Goal: Task Accomplishment & Management: Complete application form

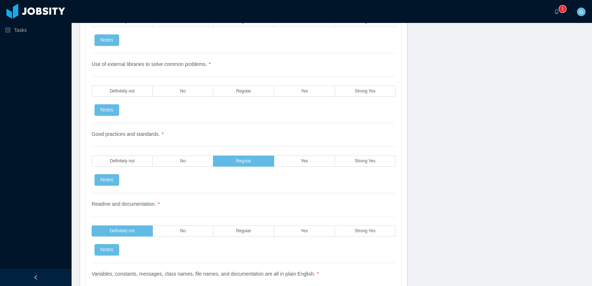
scroll to position [859, 0]
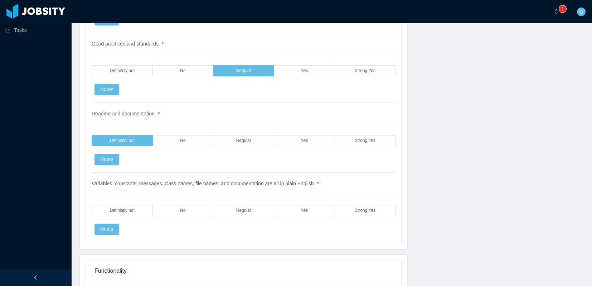
click at [50, 63] on div "Tasks" at bounding box center [36, 125] width 72 height 251
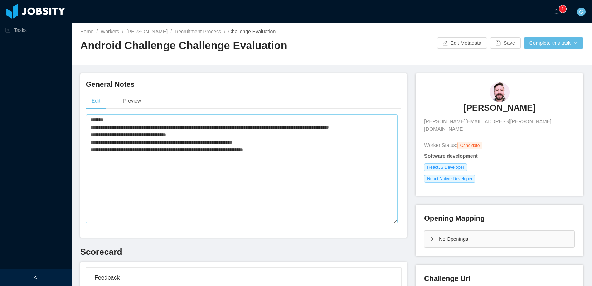
scroll to position [0, 0]
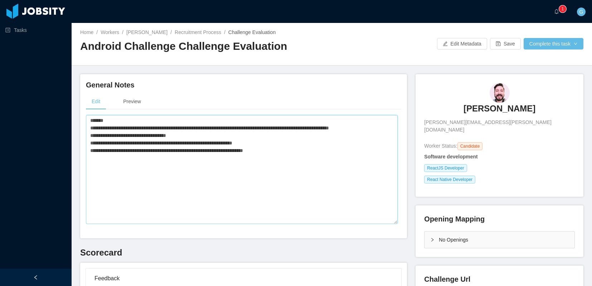
click at [91, 116] on textarea "**********" at bounding box center [242, 169] width 312 height 109
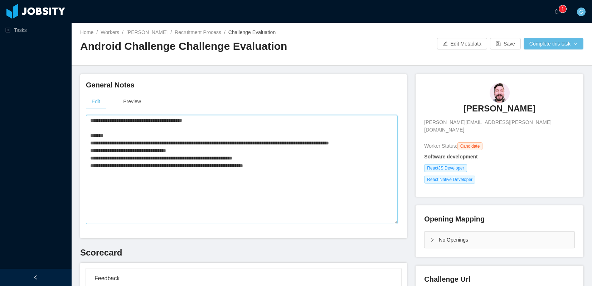
type textarea "**********"
click at [49, 169] on div "Tasks" at bounding box center [36, 125] width 72 height 251
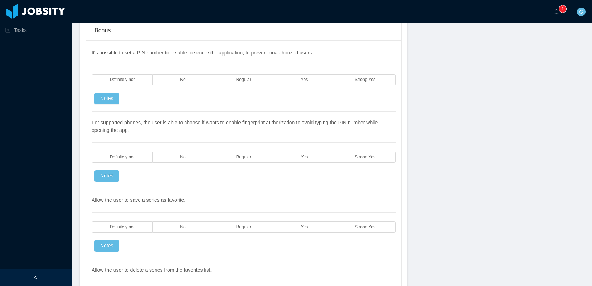
scroll to position [1546, 0]
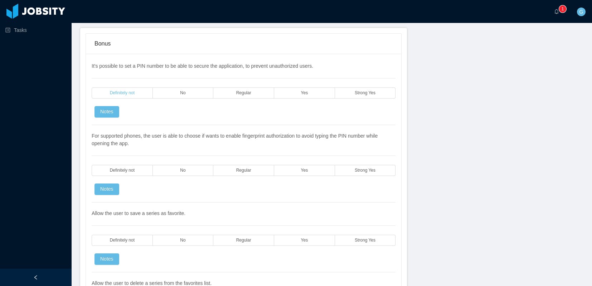
click at [132, 92] on span "Definitely not" at bounding box center [122, 93] width 25 height 5
click at [114, 109] on button "Notes" at bounding box center [106, 111] width 25 height 11
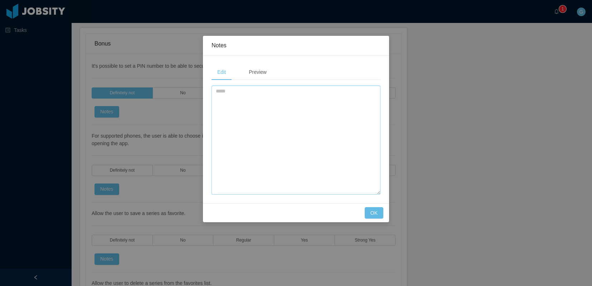
click at [305, 106] on textarea at bounding box center [296, 140] width 169 height 109
type textarea "**********"
click at [367, 217] on button "OK" at bounding box center [374, 212] width 19 height 11
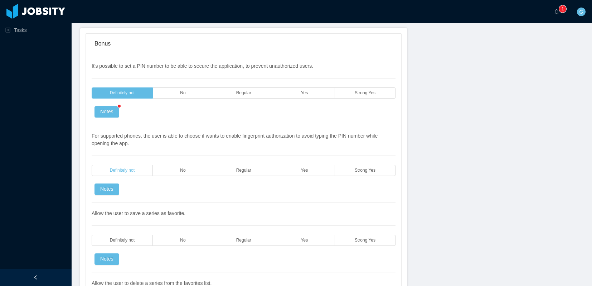
click at [127, 171] on span "Definitely not" at bounding box center [122, 170] width 25 height 5
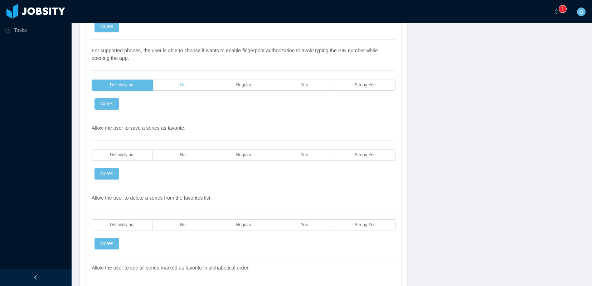
scroll to position [1632, 0]
click at [377, 153] on label "Strong Yes" at bounding box center [365, 154] width 61 height 11
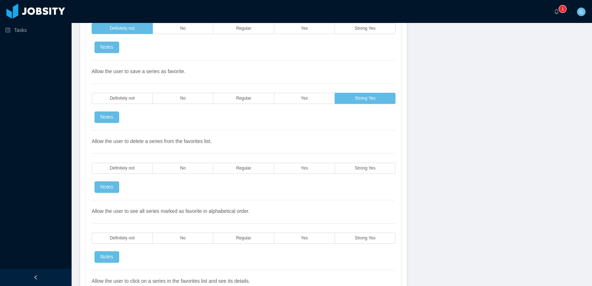
scroll to position [1718, 0]
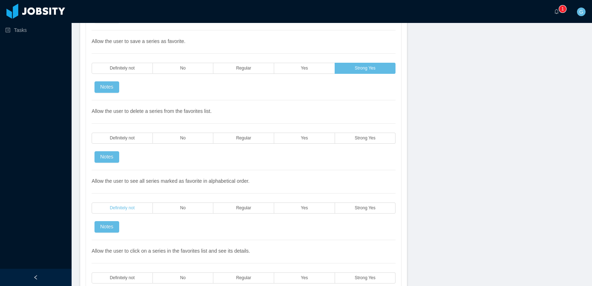
click at [119, 204] on label "Definitely not" at bounding box center [122, 207] width 61 height 11
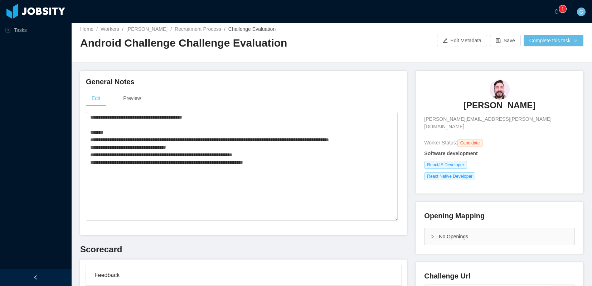
scroll to position [0, 0]
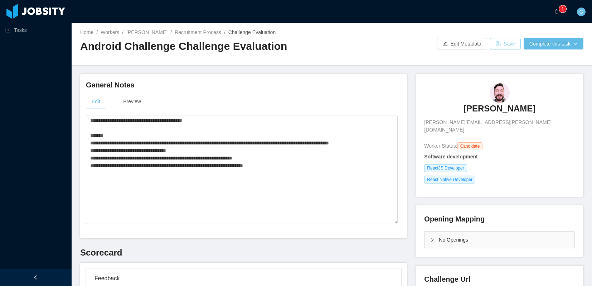
click at [499, 46] on button "Save" at bounding box center [505, 43] width 31 height 11
click at [44, 92] on div "Tasks" at bounding box center [36, 125] width 72 height 251
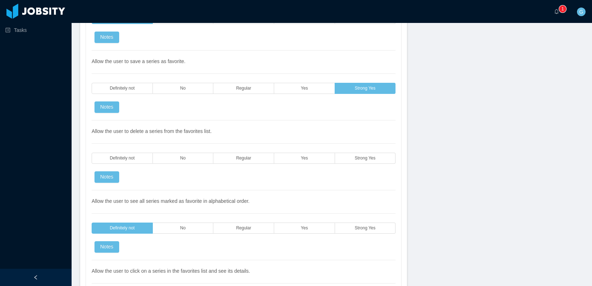
scroll to position [1718, 0]
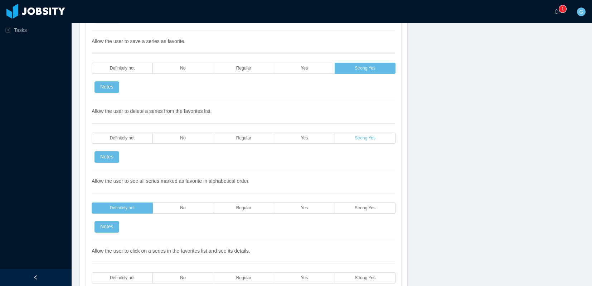
click at [355, 136] on span "Strong Yes" at bounding box center [365, 138] width 21 height 5
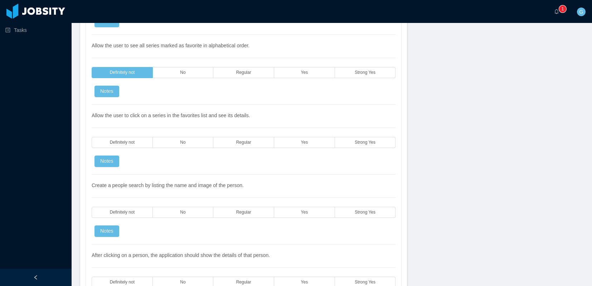
scroll to position [1890, 0]
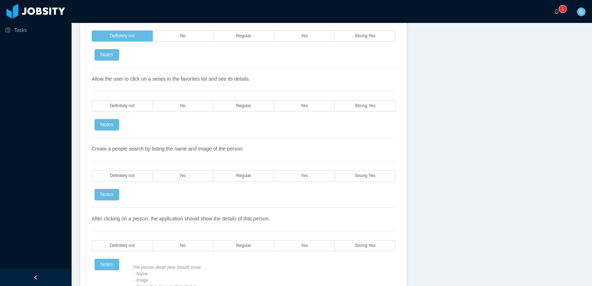
click at [55, 102] on div "Tasks" at bounding box center [36, 125] width 72 height 251
click at [388, 105] on label "Strong Yes" at bounding box center [365, 105] width 61 height 11
click at [122, 175] on span "Definitely not" at bounding box center [122, 175] width 25 height 5
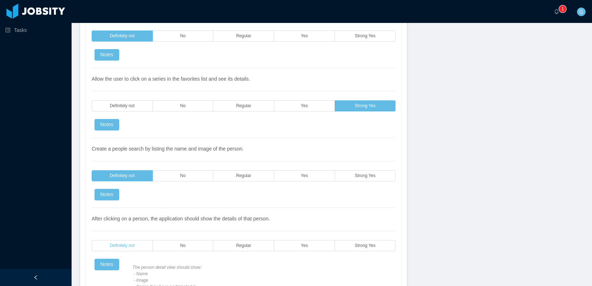
click at [135, 245] on label "Definitely not" at bounding box center [122, 245] width 61 height 11
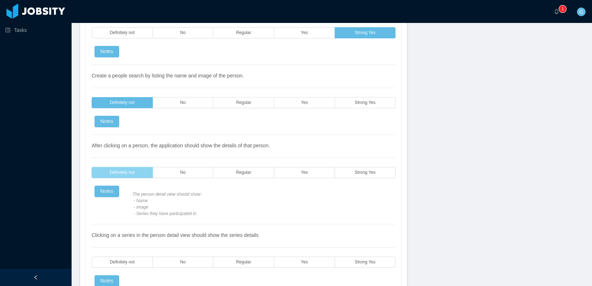
scroll to position [1975, 0]
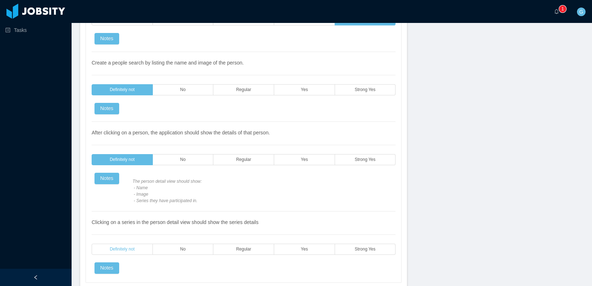
click at [132, 254] on label "Definitely not" at bounding box center [122, 248] width 61 height 11
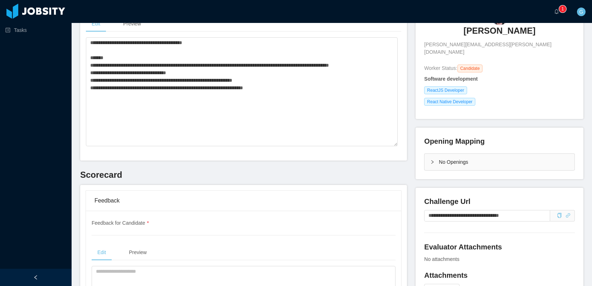
scroll to position [0, 0]
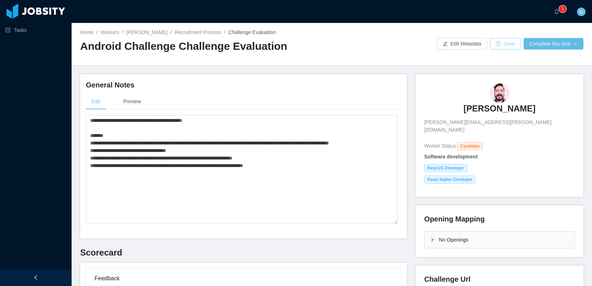
click at [492, 45] on button "Save" at bounding box center [505, 43] width 31 height 11
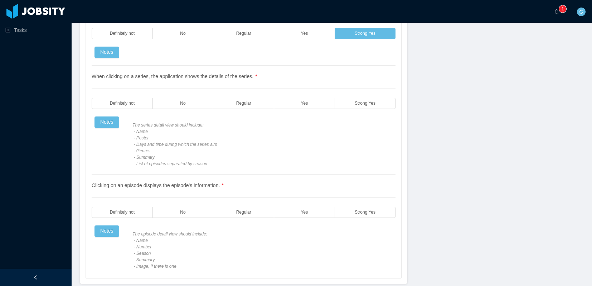
scroll to position [1288, 0]
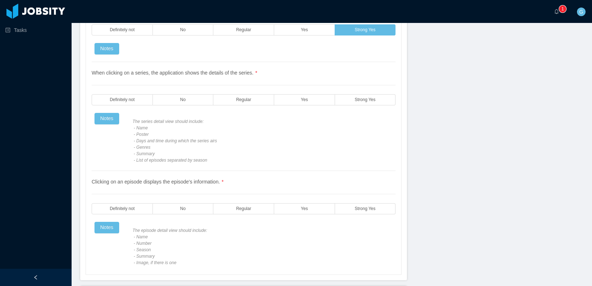
click at [133, 136] on span "The series detail view should include: - Name - Poster - Days and time during w…" at bounding box center [262, 140] width 260 height 45
click at [315, 102] on label "Yes" at bounding box center [304, 99] width 61 height 11
click at [107, 120] on button "Notes" at bounding box center [106, 118] width 25 height 11
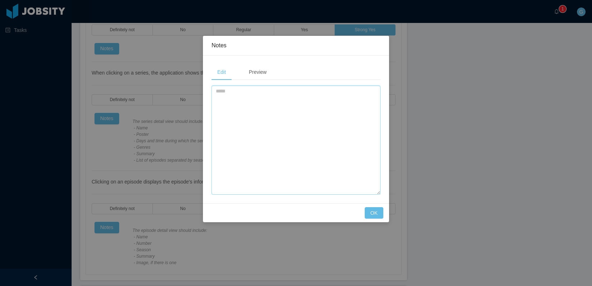
click at [285, 132] on textarea at bounding box center [296, 140] width 169 height 109
click at [247, 93] on textarea "**********" at bounding box center [296, 140] width 169 height 109
type textarea "**********"
click at [378, 212] on button "OK" at bounding box center [374, 212] width 19 height 11
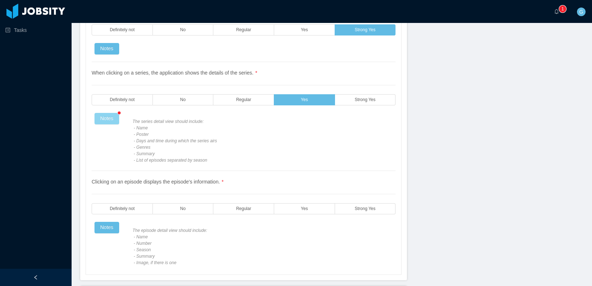
click at [106, 118] on button "Notes" at bounding box center [106, 118] width 25 height 11
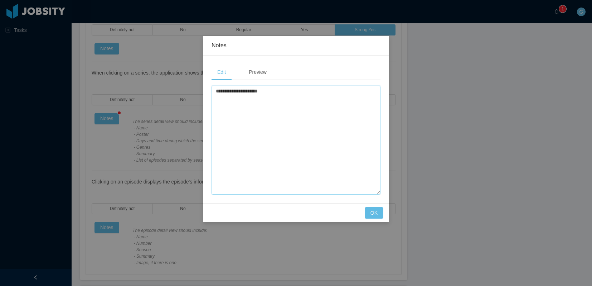
drag, startPoint x: 315, startPoint y: 87, endPoint x: 199, endPoint y: 88, distance: 116.3
click at [199, 88] on div "**********" at bounding box center [296, 143] width 592 height 286
click at [262, 87] on textarea "**********" at bounding box center [296, 140] width 169 height 109
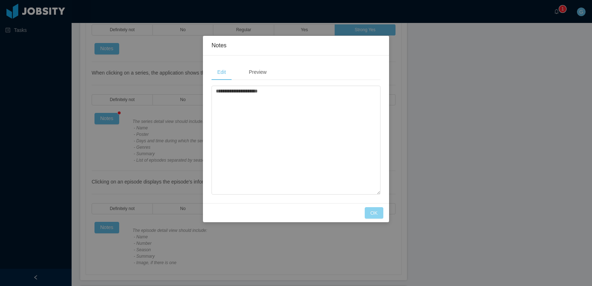
click at [375, 213] on button "OK" at bounding box center [374, 212] width 19 height 11
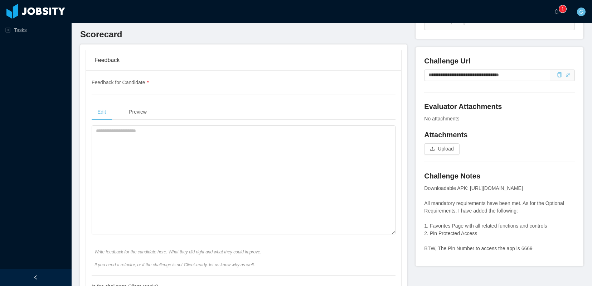
scroll to position [43, 0]
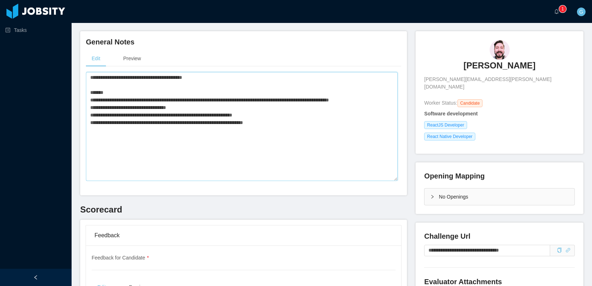
click at [306, 121] on textarea "**********" at bounding box center [242, 126] width 312 height 109
paste textarea "**********"
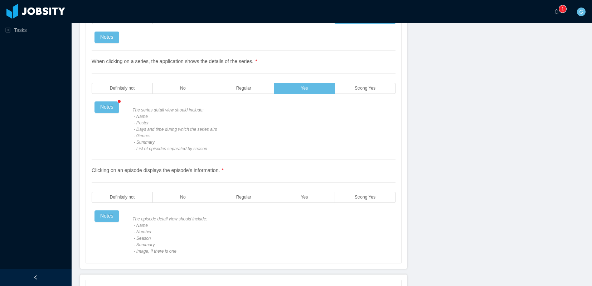
scroll to position [1331, 0]
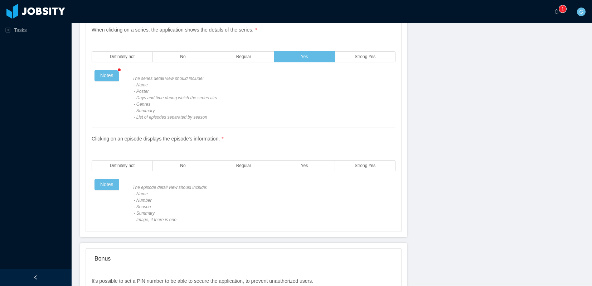
type textarea "**********"
click at [146, 196] on span "The episode detail view should include: - Name - Number - Season - Summary - Im…" at bounding box center [262, 203] width 260 height 39
click at [369, 164] on span "Strong Yes" at bounding box center [365, 165] width 21 height 5
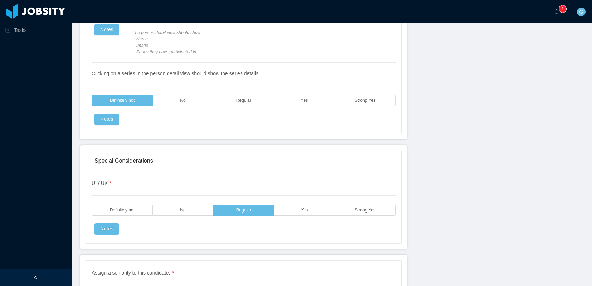
scroll to position [2171, 0]
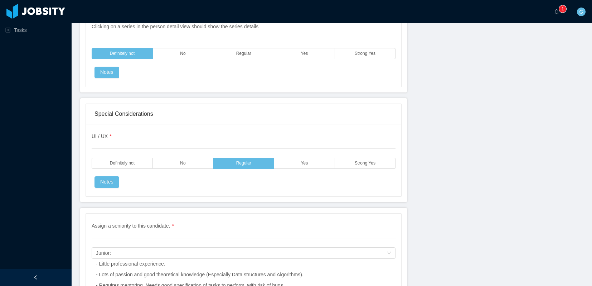
click at [147, 183] on div "UI / UX * Definitely not No Regular Yes Strong Yes Notes" at bounding box center [244, 159] width 304 height 55
click at [326, 160] on label "Yes" at bounding box center [304, 162] width 61 height 11
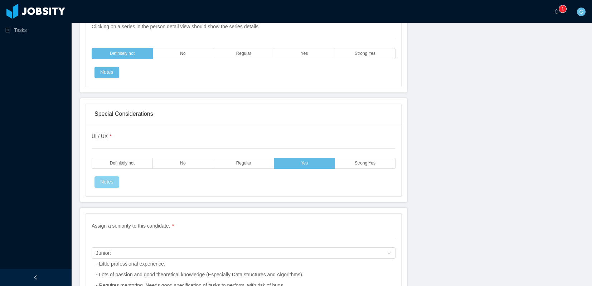
click at [110, 183] on button "Notes" at bounding box center [106, 181] width 25 height 11
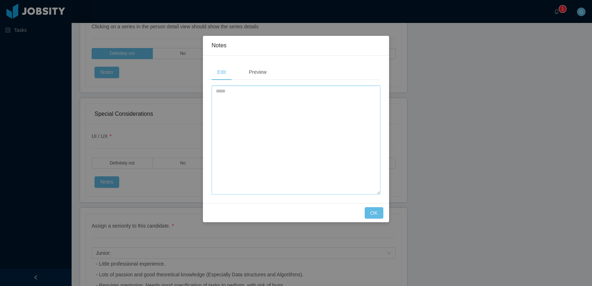
click at [247, 130] on textarea at bounding box center [296, 140] width 169 height 109
type textarea "**********"
click at [371, 209] on button "OK" at bounding box center [374, 212] width 19 height 11
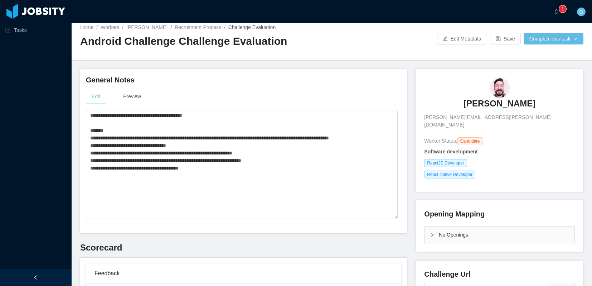
scroll to position [0, 0]
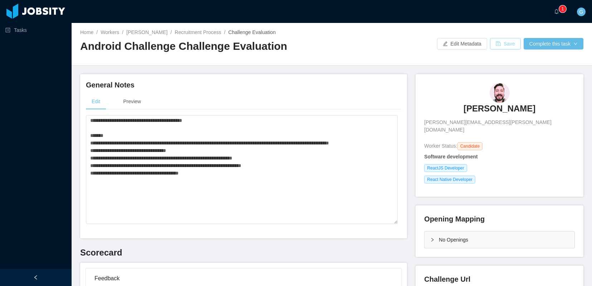
click at [505, 41] on button "Save" at bounding box center [505, 43] width 31 height 11
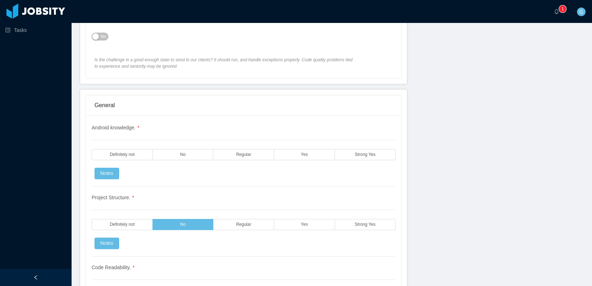
scroll to position [515, 0]
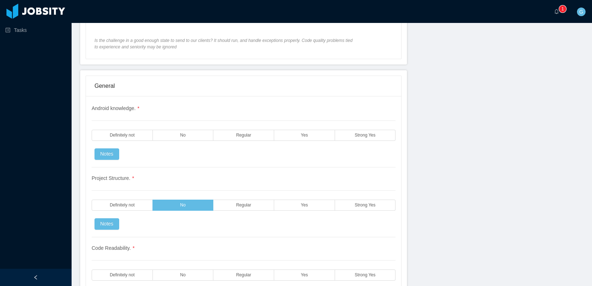
click at [45, 181] on div "Tasks" at bounding box center [36, 125] width 72 height 251
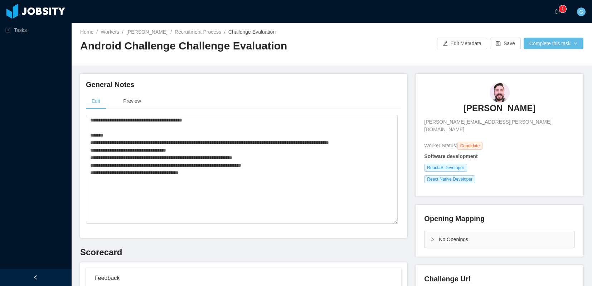
scroll to position [0, 0]
click at [167, 133] on textarea "**********" at bounding box center [242, 169] width 312 height 109
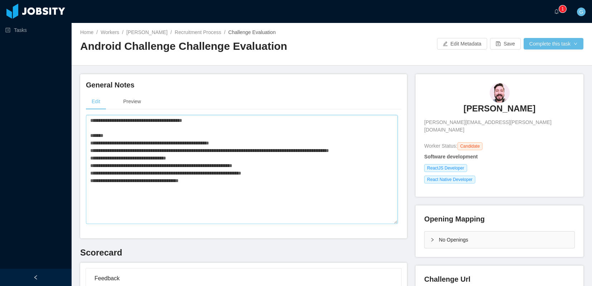
click at [206, 142] on textarea "**********" at bounding box center [242, 169] width 312 height 109
click at [213, 141] on textarea "**********" at bounding box center [242, 169] width 312 height 109
click at [210, 141] on textarea "**********" at bounding box center [242, 169] width 312 height 109
click at [56, 102] on div "Tasks" at bounding box center [36, 125] width 72 height 251
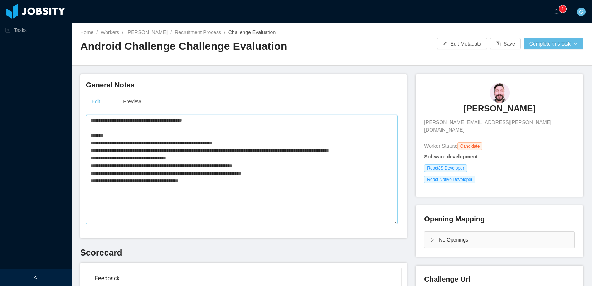
click at [121, 137] on textarea "**********" at bounding box center [242, 169] width 312 height 109
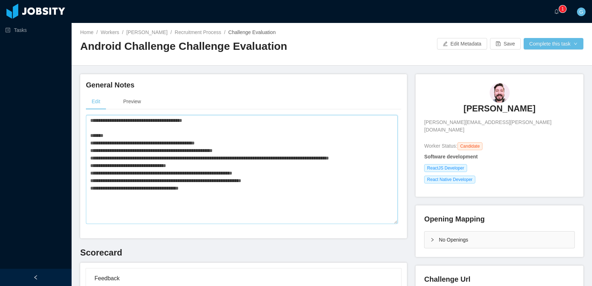
drag, startPoint x: 250, startPoint y: 146, endPoint x: 246, endPoint y: 136, distance: 11.0
click at [247, 138] on textarea "**********" at bounding box center [242, 169] width 312 height 109
click at [239, 135] on textarea "**********" at bounding box center [242, 169] width 312 height 109
click at [232, 143] on textarea "**********" at bounding box center [242, 169] width 312 height 109
drag, startPoint x: 141, startPoint y: 141, endPoint x: 303, endPoint y: 142, distance: 162.1
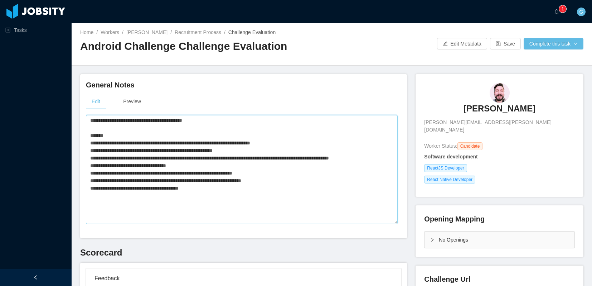
click at [303, 142] on textarea "**********" at bounding box center [242, 169] width 312 height 109
click at [305, 128] on textarea "**********" at bounding box center [242, 169] width 312 height 109
click at [165, 134] on textarea "**********" at bounding box center [242, 169] width 312 height 109
click at [295, 143] on textarea "**********" at bounding box center [242, 169] width 312 height 109
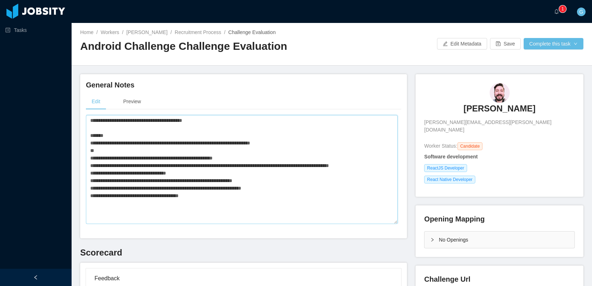
paste textarea "**********"
click at [502, 45] on button "Save" at bounding box center [505, 43] width 31 height 11
drag, startPoint x: 29, startPoint y: 139, endPoint x: 71, endPoint y: 135, distance: 41.8
click at [30, 139] on div "Tasks" at bounding box center [36, 125] width 72 height 251
click at [225, 199] on textarea "**********" at bounding box center [242, 169] width 312 height 109
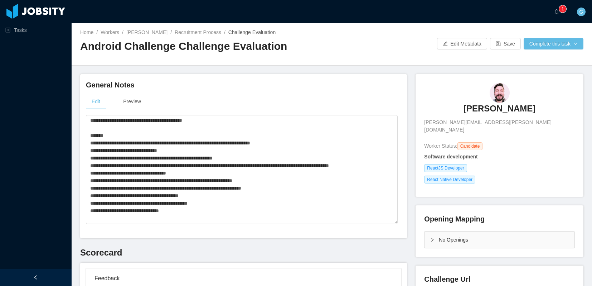
click at [43, 207] on div "Tasks" at bounding box center [36, 125] width 72 height 251
click at [187, 210] on textarea "**********" at bounding box center [242, 169] width 312 height 109
click at [24, 138] on div "Tasks" at bounding box center [36, 125] width 72 height 251
click at [93, 122] on textarea "**********" at bounding box center [242, 169] width 312 height 109
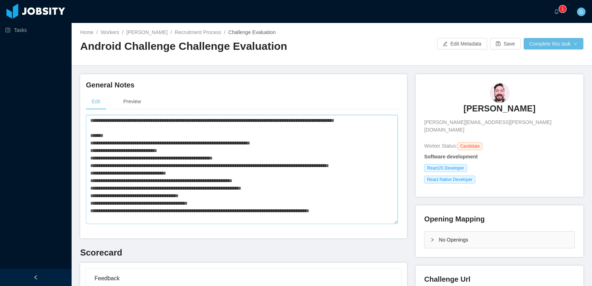
click at [121, 127] on textarea "**********" at bounding box center [242, 169] width 312 height 109
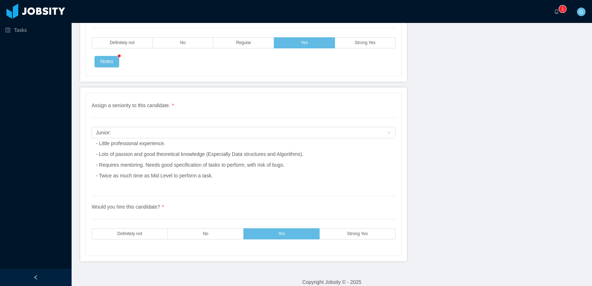
scroll to position [2300, 0]
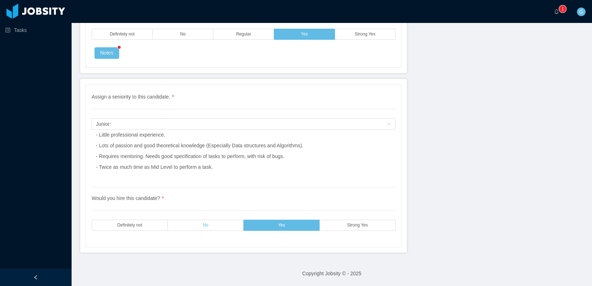
click at [203, 223] on span "No" at bounding box center [205, 225] width 5 height 5
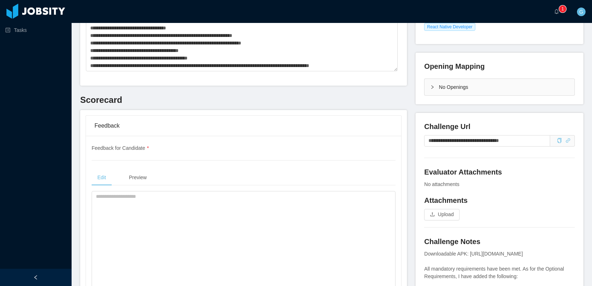
scroll to position [0, 0]
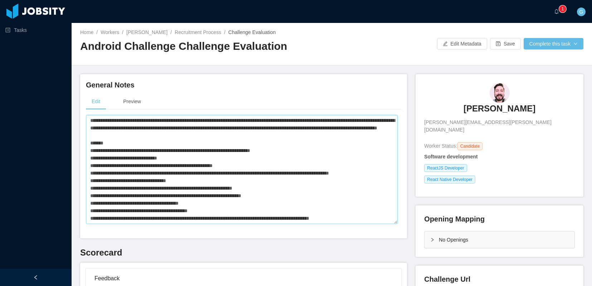
click at [118, 144] on textarea at bounding box center [242, 169] width 312 height 109
click at [287, 152] on textarea at bounding box center [242, 169] width 312 height 109
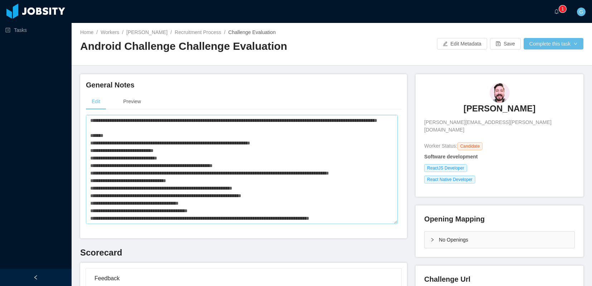
drag, startPoint x: 183, startPoint y: 157, endPoint x: 289, endPoint y: 147, distance: 106.1
click at [289, 147] on textarea at bounding box center [242, 169] width 312 height 109
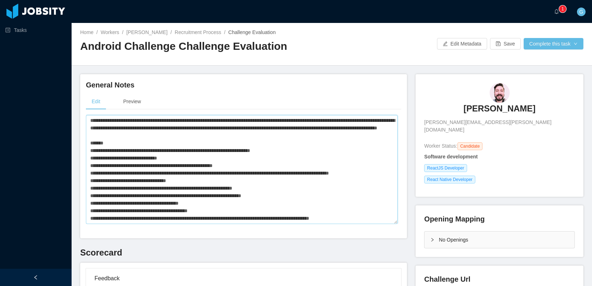
click at [111, 164] on textarea at bounding box center [242, 169] width 312 height 109
click at [117, 165] on textarea at bounding box center [242, 169] width 312 height 109
click at [116, 165] on textarea at bounding box center [242, 169] width 312 height 109
click at [153, 151] on textarea at bounding box center [242, 169] width 312 height 109
drag, startPoint x: 109, startPoint y: 149, endPoint x: 86, endPoint y: 149, distance: 23.6
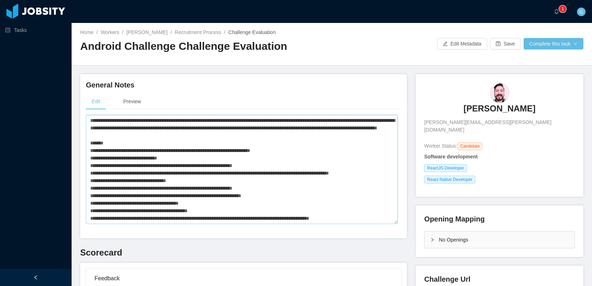
click at [86, 149] on textarea at bounding box center [242, 169] width 312 height 109
paste textarea "**********"
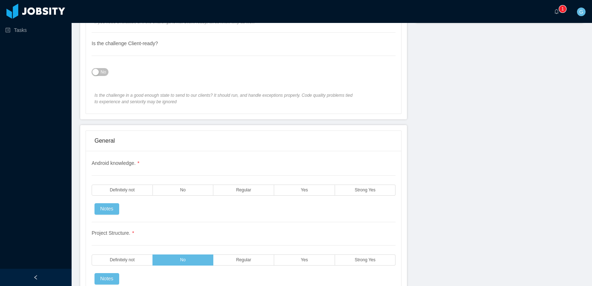
scroll to position [472, 0]
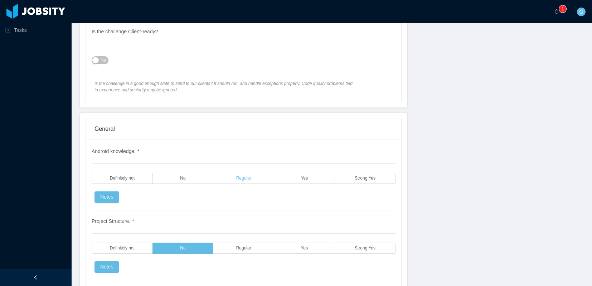
click at [257, 178] on label "Regular" at bounding box center [243, 177] width 61 height 11
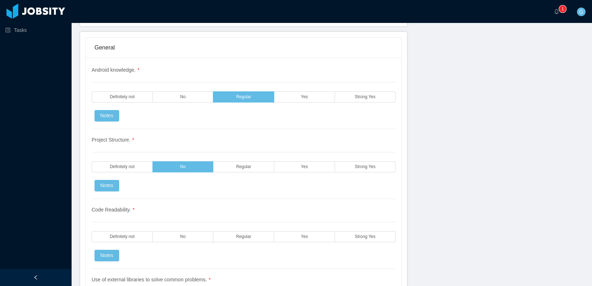
scroll to position [558, 0]
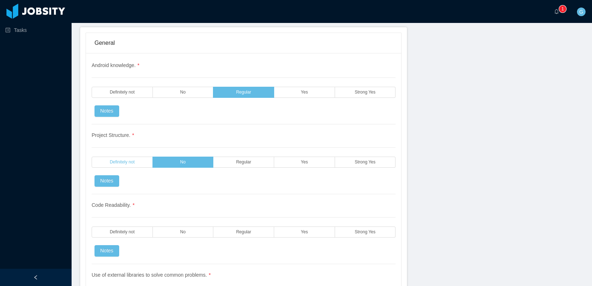
click at [140, 161] on label "Definitely not" at bounding box center [122, 161] width 61 height 11
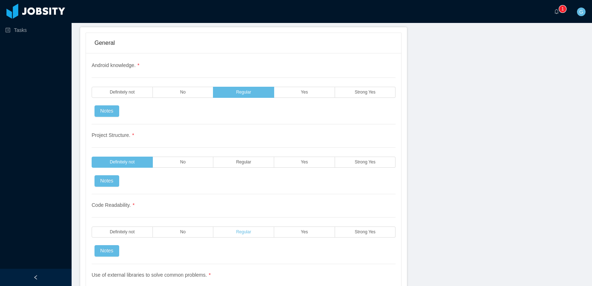
click at [247, 230] on span "Regular" at bounding box center [243, 231] width 15 height 5
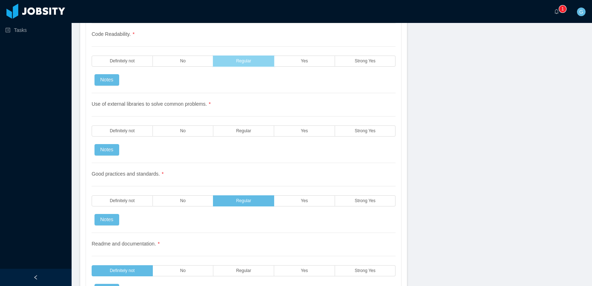
scroll to position [730, 0]
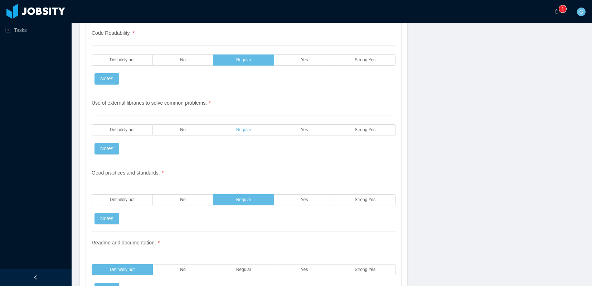
click at [244, 125] on label "Regular" at bounding box center [243, 129] width 61 height 11
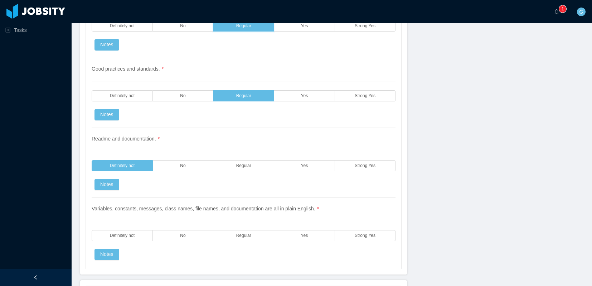
scroll to position [859, 0]
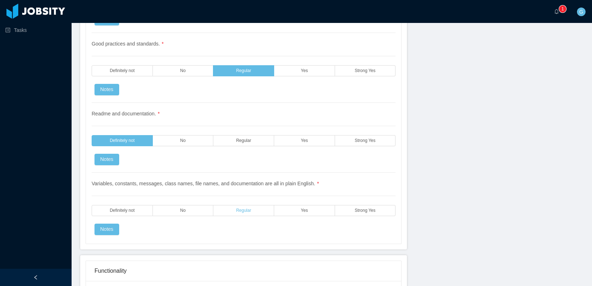
click at [253, 206] on label "Regular" at bounding box center [243, 210] width 61 height 11
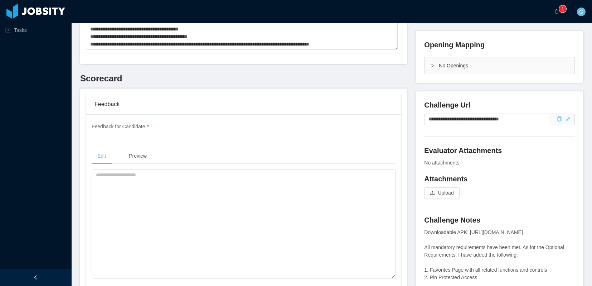
scroll to position [0, 0]
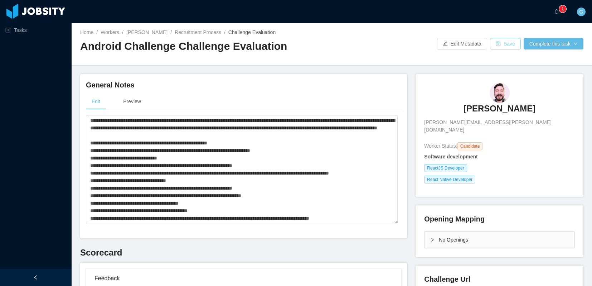
click at [508, 43] on button "Save" at bounding box center [505, 43] width 31 height 11
click at [96, 150] on textarea at bounding box center [242, 169] width 312 height 109
click at [97, 165] on textarea at bounding box center [242, 169] width 312 height 109
click at [97, 173] on textarea at bounding box center [242, 169] width 312 height 109
click at [95, 180] on textarea at bounding box center [242, 169] width 312 height 109
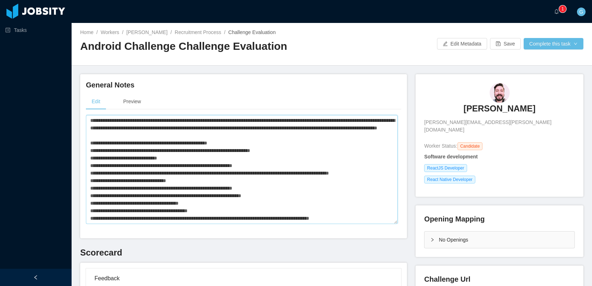
click at [96, 188] on textarea at bounding box center [242, 169] width 312 height 109
click at [97, 195] on textarea at bounding box center [242, 169] width 312 height 109
click at [96, 211] on textarea at bounding box center [242, 169] width 312 height 109
click at [95, 216] on textarea at bounding box center [242, 169] width 312 height 109
type textarea "**********"
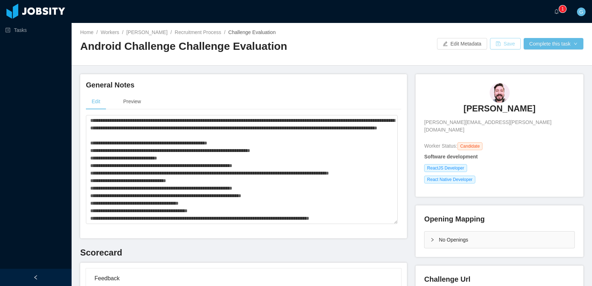
click at [498, 46] on button "Save" at bounding box center [505, 43] width 31 height 11
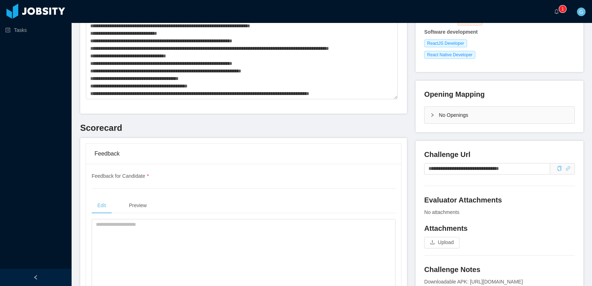
scroll to position [172, 0]
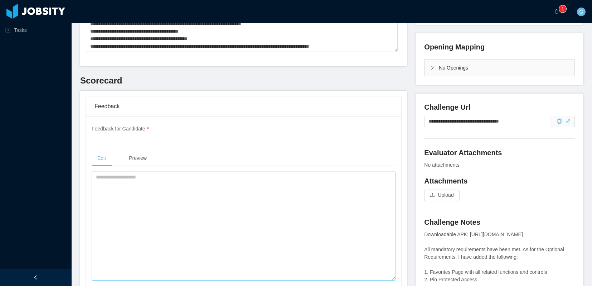
click at [172, 187] on textarea at bounding box center [244, 225] width 304 height 109
paste textarea "**********"
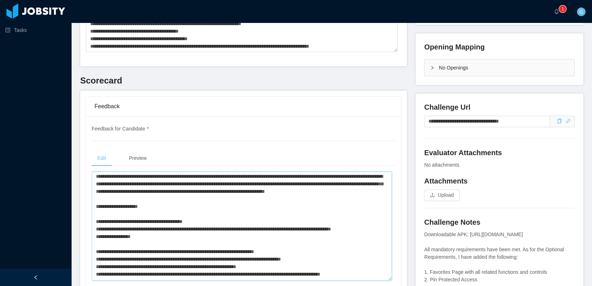
scroll to position [0, 0]
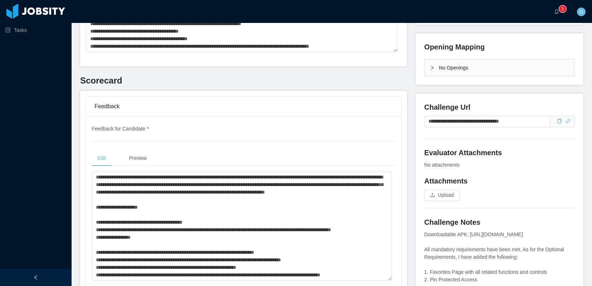
click at [49, 237] on div "Tasks" at bounding box center [36, 125] width 72 height 251
click at [235, 194] on textarea at bounding box center [242, 225] width 300 height 109
drag, startPoint x: 188, startPoint y: 184, endPoint x: 262, endPoint y: 182, distance: 73.4
click at [262, 182] on textarea at bounding box center [242, 225] width 300 height 109
click at [200, 184] on textarea at bounding box center [242, 225] width 300 height 109
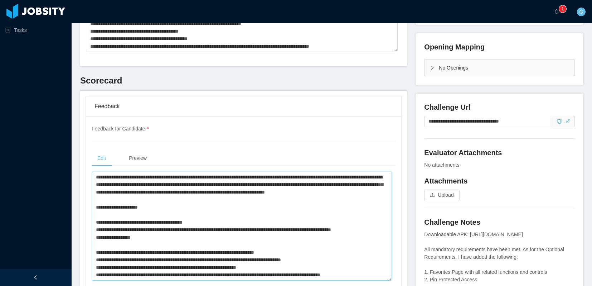
click at [195, 186] on textarea at bounding box center [242, 225] width 300 height 109
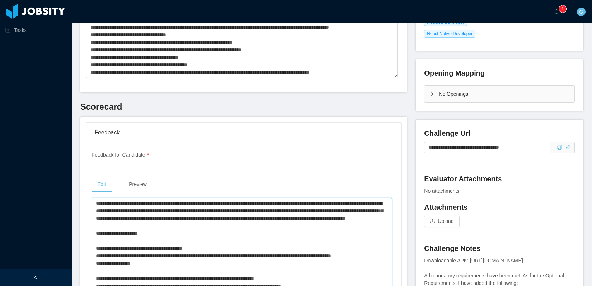
scroll to position [215, 0]
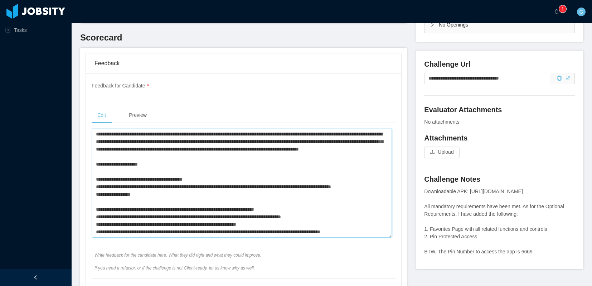
click at [126, 203] on textarea at bounding box center [242, 182] width 300 height 109
drag, startPoint x: 242, startPoint y: 159, endPoint x: 336, endPoint y: 146, distance: 94.4
click at [338, 145] on textarea at bounding box center [242, 182] width 300 height 109
drag, startPoint x: 97, startPoint y: 150, endPoint x: 263, endPoint y: 147, distance: 166.4
click at [263, 147] on textarea at bounding box center [242, 182] width 300 height 109
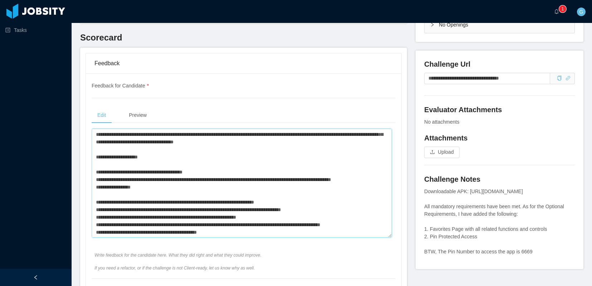
scroll to position [8, 0]
click at [96, 186] on textarea at bounding box center [242, 182] width 300 height 109
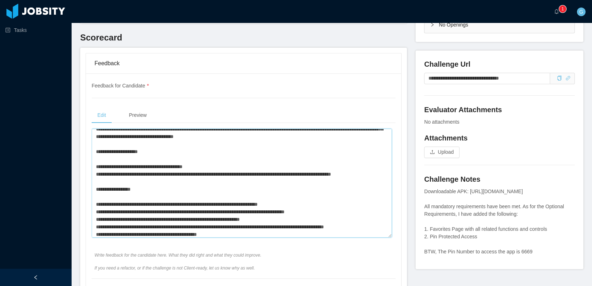
scroll to position [20, 0]
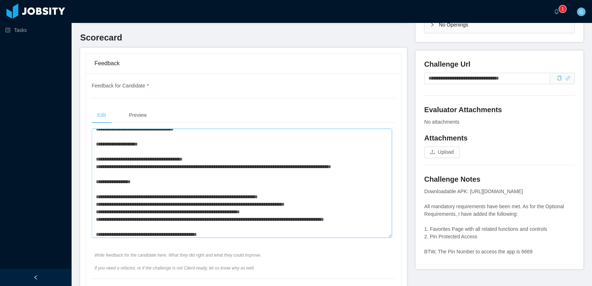
click at [98, 160] on textarea at bounding box center [242, 182] width 300 height 109
drag, startPoint x: 381, startPoint y: 166, endPoint x: 62, endPoint y: 154, distance: 319.8
click at [62, 154] on section "Tasks ··· 0 1 2 3 4 5 6 7 8 9 0 1 2 3 4 5 6 7 8 9 0 1 2 3 4 5 6 7 8 9 ··· G ···…" at bounding box center [296, 143] width 592 height 286
click at [154, 151] on textarea at bounding box center [242, 182] width 300 height 109
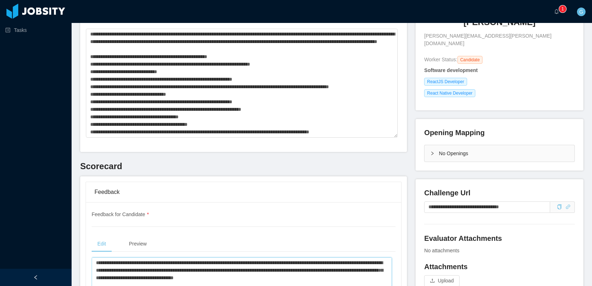
scroll to position [86, 0]
type textarea "**********"
click at [166, 88] on textarea at bounding box center [242, 83] width 312 height 109
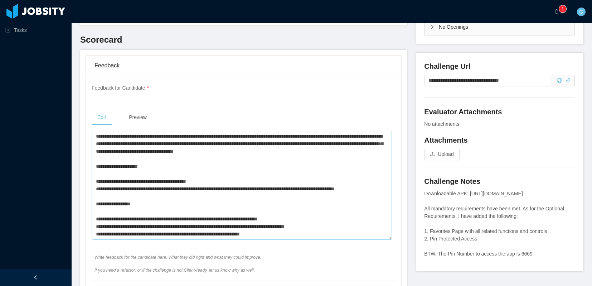
scroll to position [215, 0]
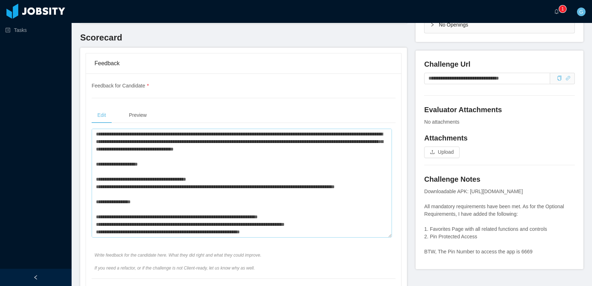
drag, startPoint x: 203, startPoint y: 179, endPoint x: 105, endPoint y: 180, distance: 97.3
drag, startPoint x: 99, startPoint y: 180, endPoint x: 205, endPoint y: 179, distance: 105.2
click at [205, 179] on textarea at bounding box center [242, 182] width 300 height 109
paste textarea "**********"
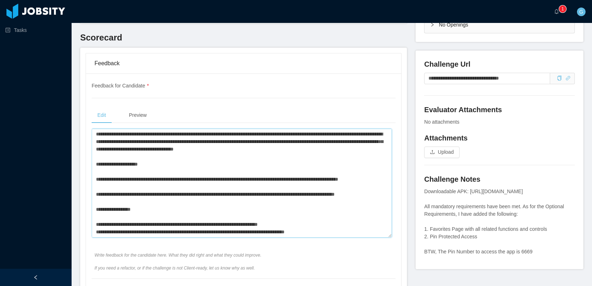
click at [104, 178] on textarea at bounding box center [242, 182] width 300 height 109
click at [127, 186] on textarea at bounding box center [242, 182] width 300 height 109
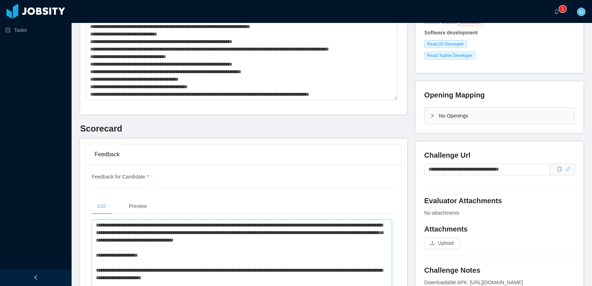
scroll to position [86, 0]
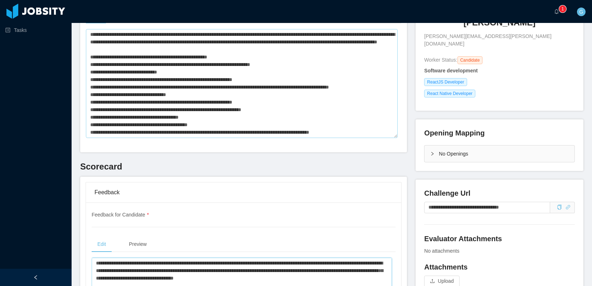
type textarea "**********"
click at [133, 115] on textarea at bounding box center [242, 83] width 312 height 109
drag, startPoint x: 201, startPoint y: 116, endPoint x: 78, endPoint y: 112, distance: 123.2
click at [78, 112] on main "Home / Workers / Fausto Zambrano / Recruitment Process / Challenge Evaluation /…" at bounding box center [332, 68] width 520 height 263
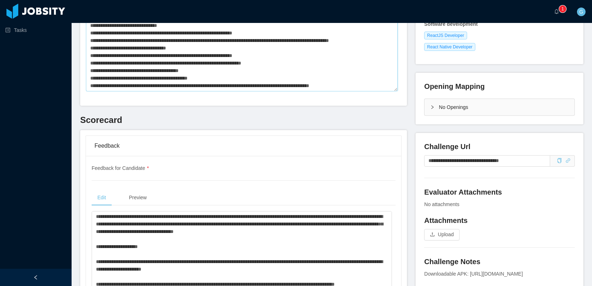
scroll to position [129, 0]
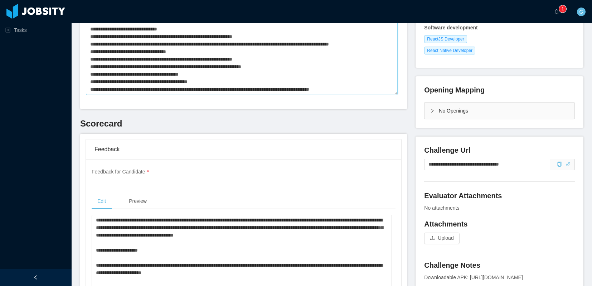
click at [231, 73] on textarea at bounding box center [242, 40] width 312 height 109
click at [166, 71] on textarea at bounding box center [242, 40] width 312 height 109
drag, startPoint x: 95, startPoint y: 68, endPoint x: 261, endPoint y: 60, distance: 166.6
click at [240, 60] on textarea at bounding box center [242, 40] width 312 height 109
drag, startPoint x: 280, startPoint y: 65, endPoint x: 95, endPoint y: 69, distance: 185.4
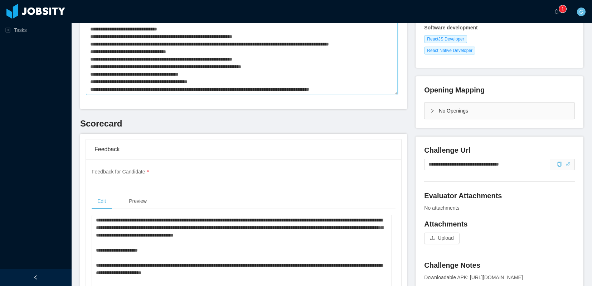
click at [95, 69] on textarea at bounding box center [242, 40] width 312 height 109
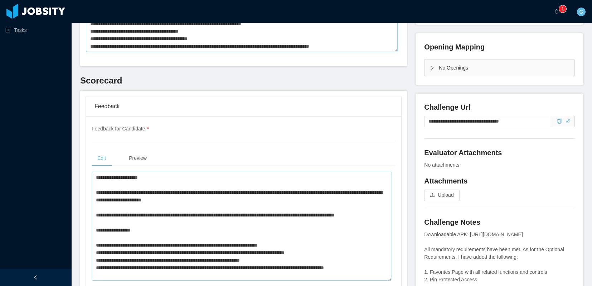
scroll to position [2, 0]
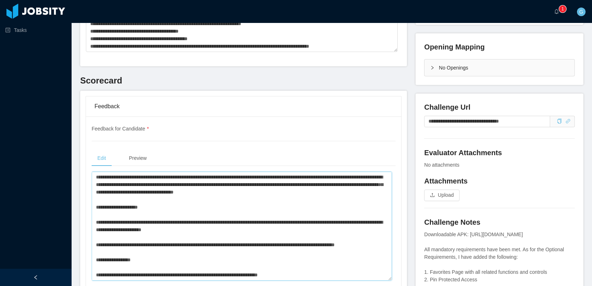
click at [355, 196] on textarea at bounding box center [242, 225] width 300 height 109
click at [355, 194] on textarea at bounding box center [242, 225] width 300 height 109
paste textarea "**********"
click at [357, 192] on textarea at bounding box center [242, 225] width 300 height 109
click at [267, 201] on textarea at bounding box center [242, 225] width 300 height 109
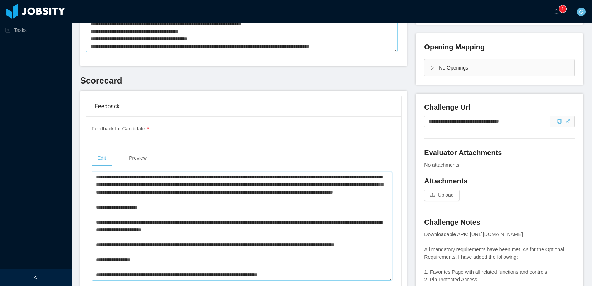
type textarea "**********"
drag, startPoint x: 369, startPoint y: 44, endPoint x: 93, endPoint y: 48, distance: 275.6
click at [286, 200] on textarea at bounding box center [242, 225] width 300 height 109
paste textarea "**********"
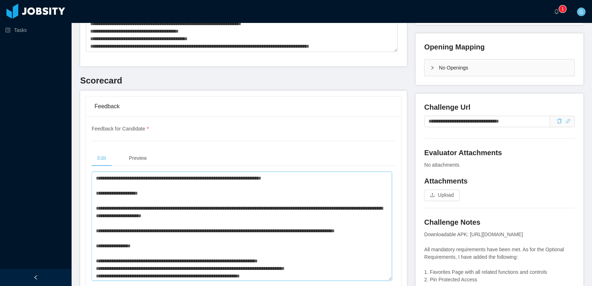
scroll to position [17, 0]
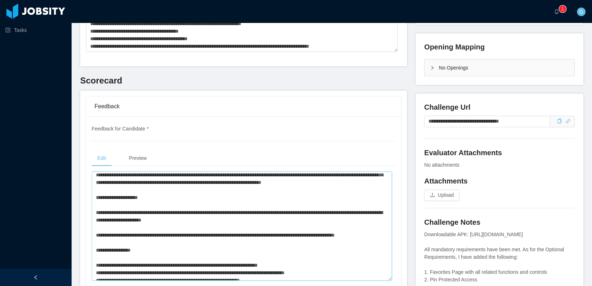
click at [273, 184] on textarea at bounding box center [242, 225] width 300 height 109
click at [273, 190] on textarea at bounding box center [242, 225] width 300 height 109
type textarea "**********"
drag, startPoint x: 200, startPoint y: 29, endPoint x: 95, endPoint y: 33, distance: 105.3
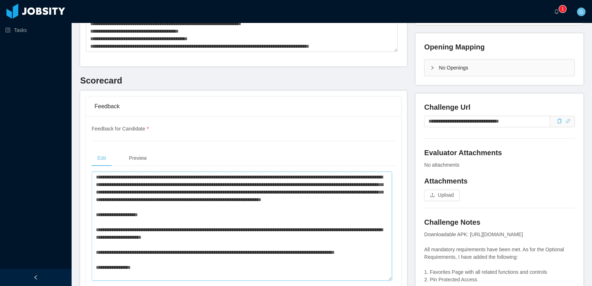
click at [251, 259] on textarea at bounding box center [242, 225] width 300 height 109
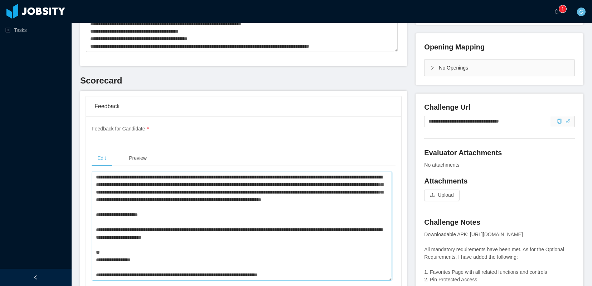
paste textarea "**********"
click at [250, 259] on textarea at bounding box center [242, 225] width 300 height 109
click at [242, 244] on textarea at bounding box center [242, 225] width 300 height 109
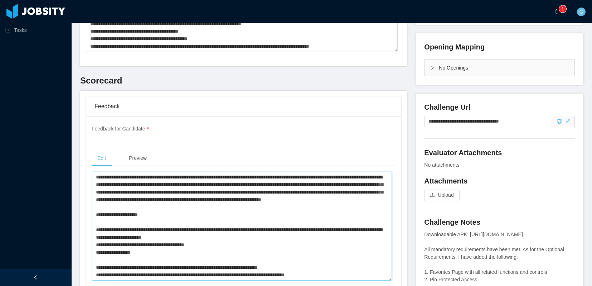
click at [234, 250] on textarea at bounding box center [242, 225] width 300 height 109
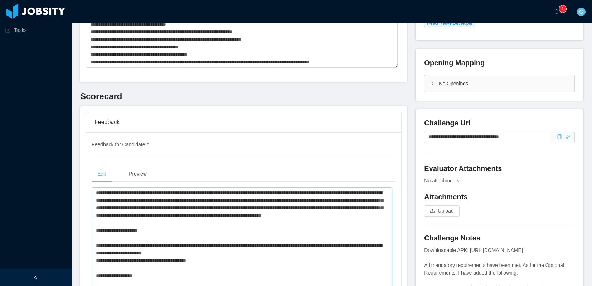
scroll to position [129, 0]
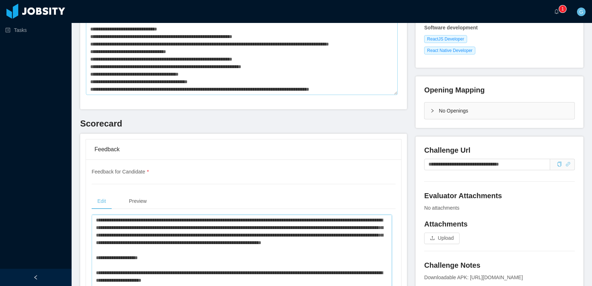
type textarea "**********"
drag, startPoint x: 207, startPoint y: 81, endPoint x: 94, endPoint y: 84, distance: 113.1
click at [94, 84] on textarea at bounding box center [242, 40] width 312 height 109
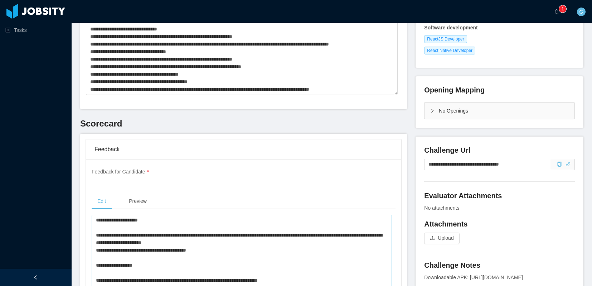
scroll to position [43, 0]
click at [220, 252] on textarea at bounding box center [242, 268] width 300 height 109
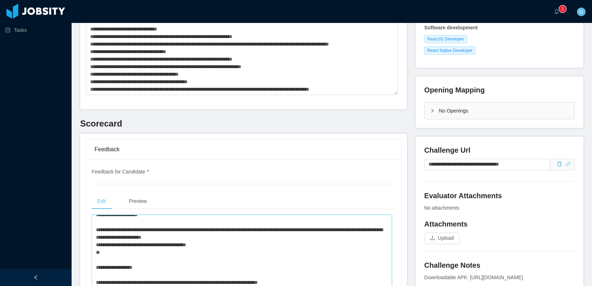
paste textarea "**********"
click at [129, 222] on textarea at bounding box center [242, 268] width 300 height 109
click at [130, 222] on textarea at bounding box center [242, 268] width 300 height 109
click at [219, 255] on textarea at bounding box center [242, 268] width 300 height 109
click at [212, 260] on textarea at bounding box center [242, 268] width 300 height 109
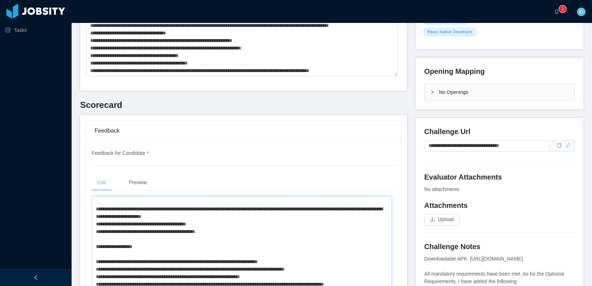
scroll to position [215, 0]
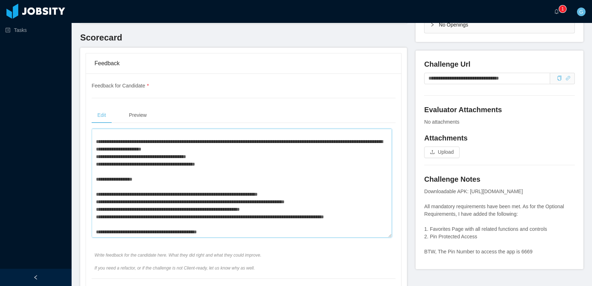
click at [166, 215] on textarea at bounding box center [242, 182] width 300 height 109
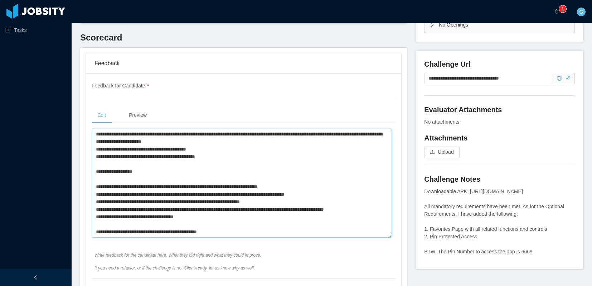
click at [182, 224] on textarea at bounding box center [242, 182] width 300 height 109
paste textarea "**********"
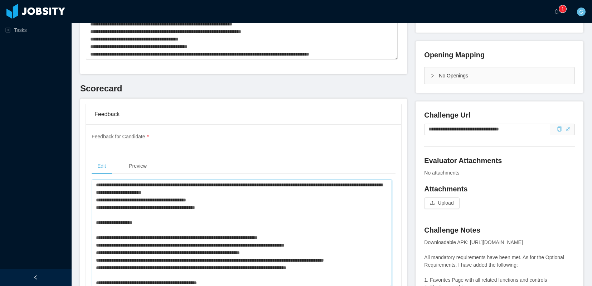
scroll to position [0, 0]
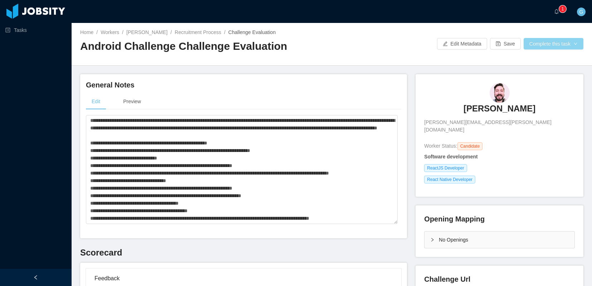
type textarea "**********"
click at [540, 47] on button "Complete this task" at bounding box center [554, 43] width 60 height 11
click at [528, 60] on button "Save Evaluation" at bounding box center [547, 59] width 55 height 11
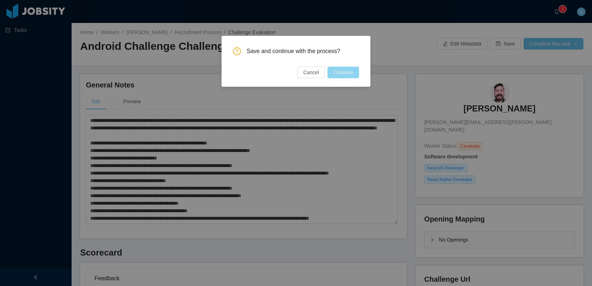
click at [345, 73] on button "Continue" at bounding box center [342, 72] width 31 height 11
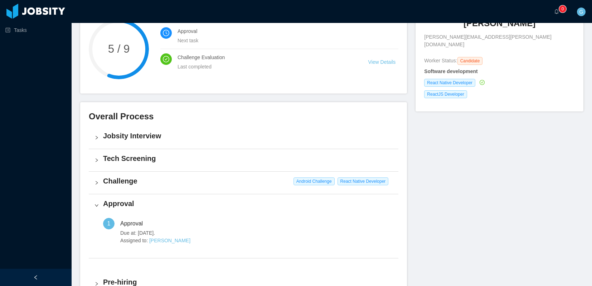
scroll to position [86, 0]
click at [115, 164] on div "Tech Screening" at bounding box center [244, 159] width 310 height 22
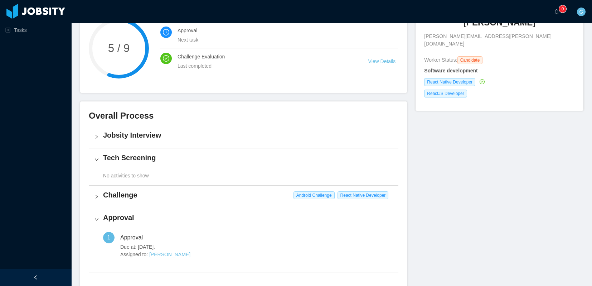
click at [116, 195] on h4 "Challenge" at bounding box center [248, 195] width 290 height 10
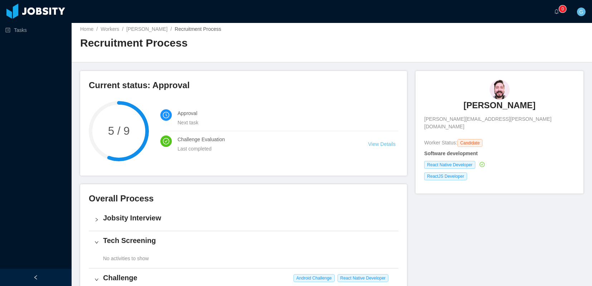
scroll to position [0, 0]
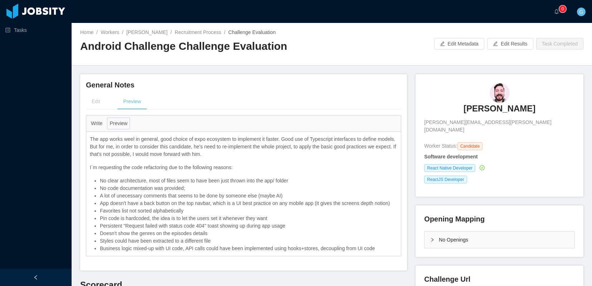
click at [482, 17] on div "··· 0 ··· G ···" at bounding box center [295, 11] width 593 height 23
click at [583, 14] on span "G" at bounding box center [581, 12] width 4 height 9
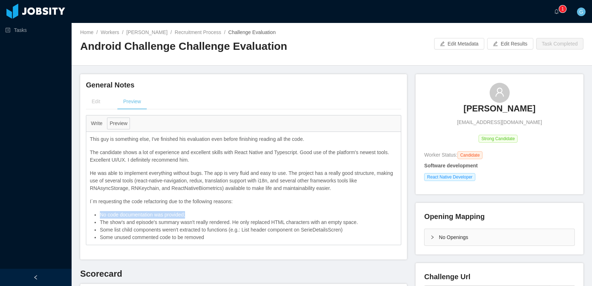
drag, startPoint x: 189, startPoint y: 214, endPoint x: 101, endPoint y: 212, distance: 88.0
click at [101, 212] on li "No code documentation was provided;" at bounding box center [248, 215] width 297 height 8
copy li "No code documentation was provided;"
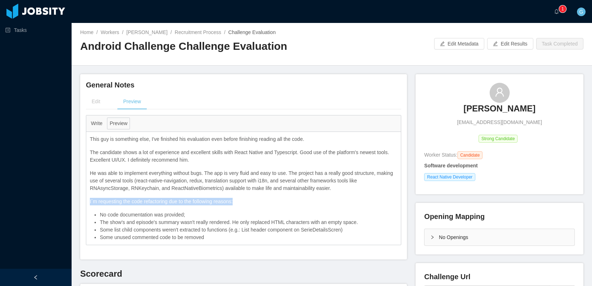
drag, startPoint x: 234, startPoint y: 200, endPoint x: 86, endPoint y: 197, distance: 147.8
click at [86, 197] on div "This guy is something else, I've finished his evaluation even before finishing …" at bounding box center [243, 188] width 315 height 113
copy p "I´m requesting the code refactoring due to the following reasons:"
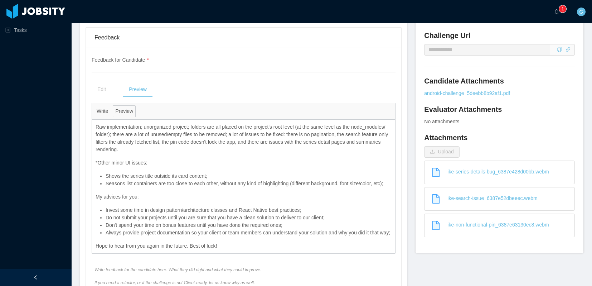
scroll to position [258, 0]
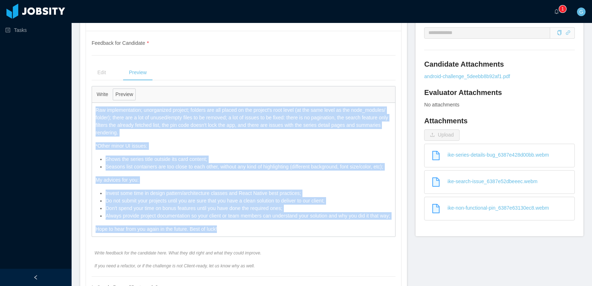
drag, startPoint x: 225, startPoint y: 235, endPoint x: 93, endPoint y: 108, distance: 183.7
click at [93, 108] on div "Raw implementation; unorganized project; folders are all placed on the project'…" at bounding box center [243, 169] width 303 height 133
copy div "Raw implementation; unorganized project; folders are all placed on the project'…"
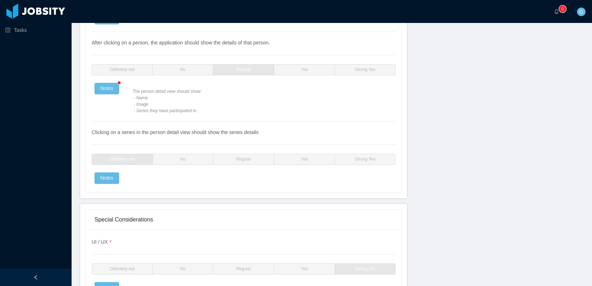
scroll to position [2445, 0]
